Goal: Task Accomplishment & Management: Manage account settings

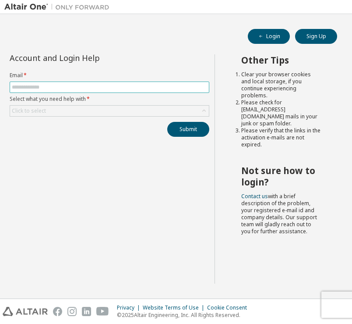
click at [157, 88] on input "text" at bounding box center [109, 87] width 195 height 7
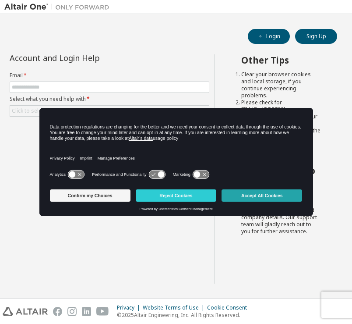
click at [251, 198] on button "Accept All Cookies" at bounding box center [262, 195] width 81 height 12
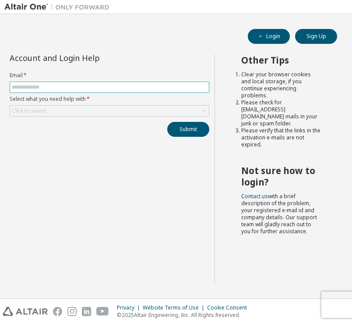
click at [118, 85] on input "text" at bounding box center [109, 87] width 195 height 7
type input "**********"
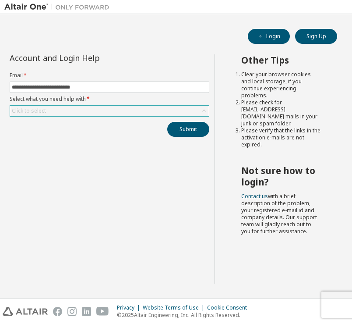
click at [119, 112] on div "Click to select" at bounding box center [109, 111] width 199 height 11
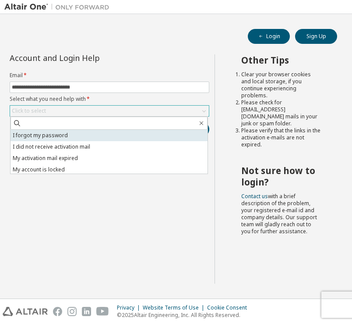
click at [99, 138] on li "I forgot my password" at bounding box center [109, 135] width 197 height 11
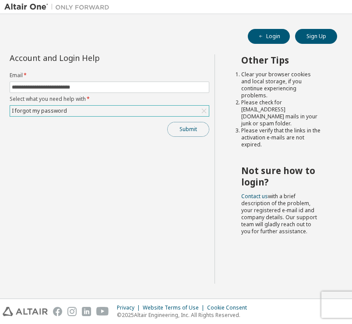
click at [182, 131] on button "Submit" at bounding box center [188, 129] width 42 height 15
click at [181, 125] on button "Submit" at bounding box center [188, 129] width 42 height 15
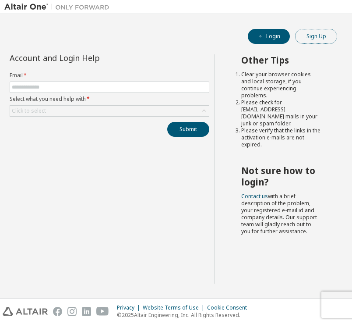
click at [331, 37] on button "Sign Up" at bounding box center [316, 36] width 42 height 15
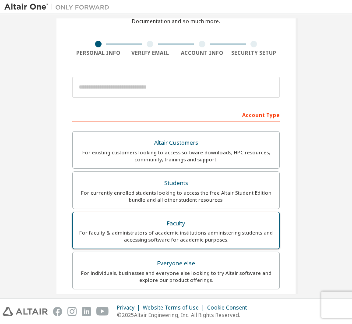
scroll to position [67, 0]
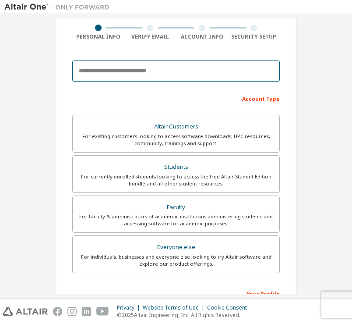
click at [149, 74] on input "email" at bounding box center [176, 70] width 208 height 21
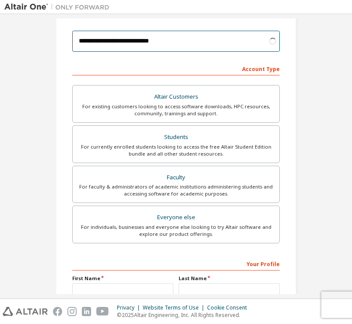
scroll to position [99, 0]
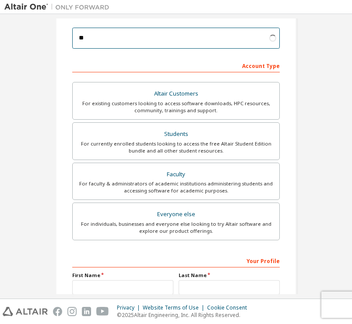
type input "*"
